Goal: Find contact information: Find contact information

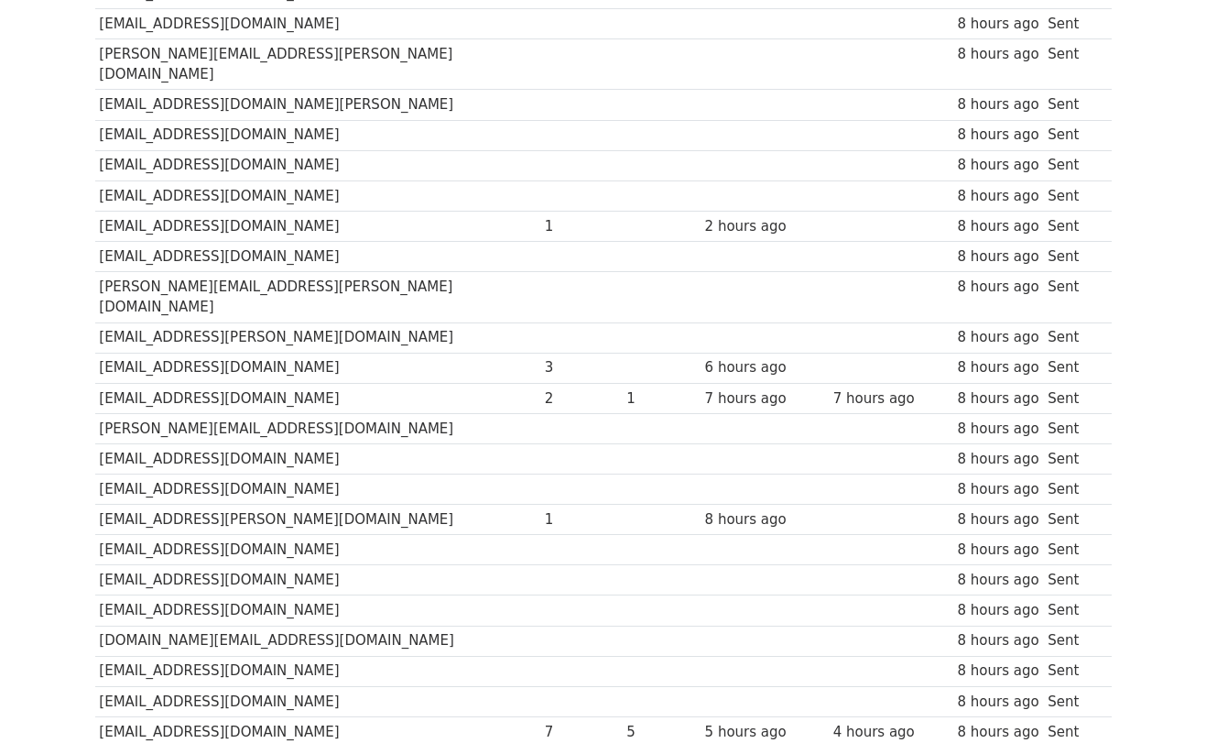
scroll to position [478, 0]
drag, startPoint x: 310, startPoint y: 357, endPoint x: 208, endPoint y: 363, distance: 102.7
click at [208, 384] on td "[EMAIL_ADDRESS][DOMAIN_NAME]" at bounding box center [317, 399] width 445 height 30
copy td "[DOMAIN_NAME]"
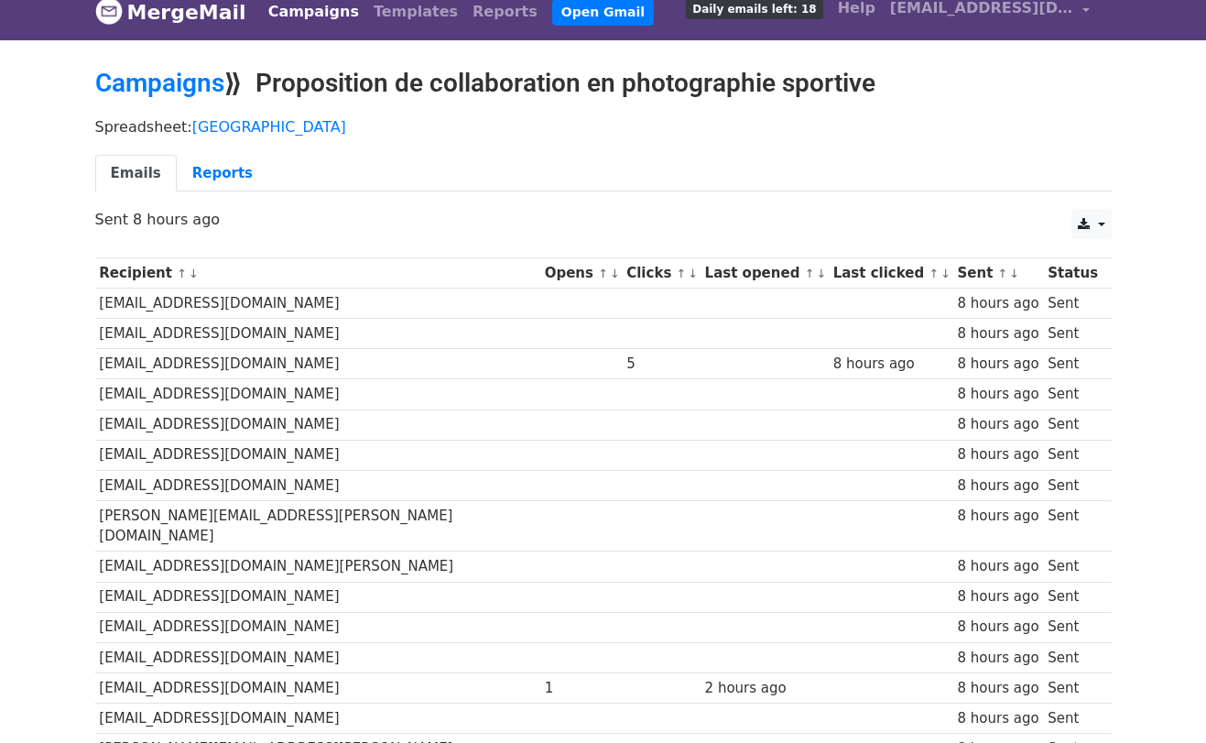
scroll to position [30, 0]
